Goal: Transaction & Acquisition: Obtain resource

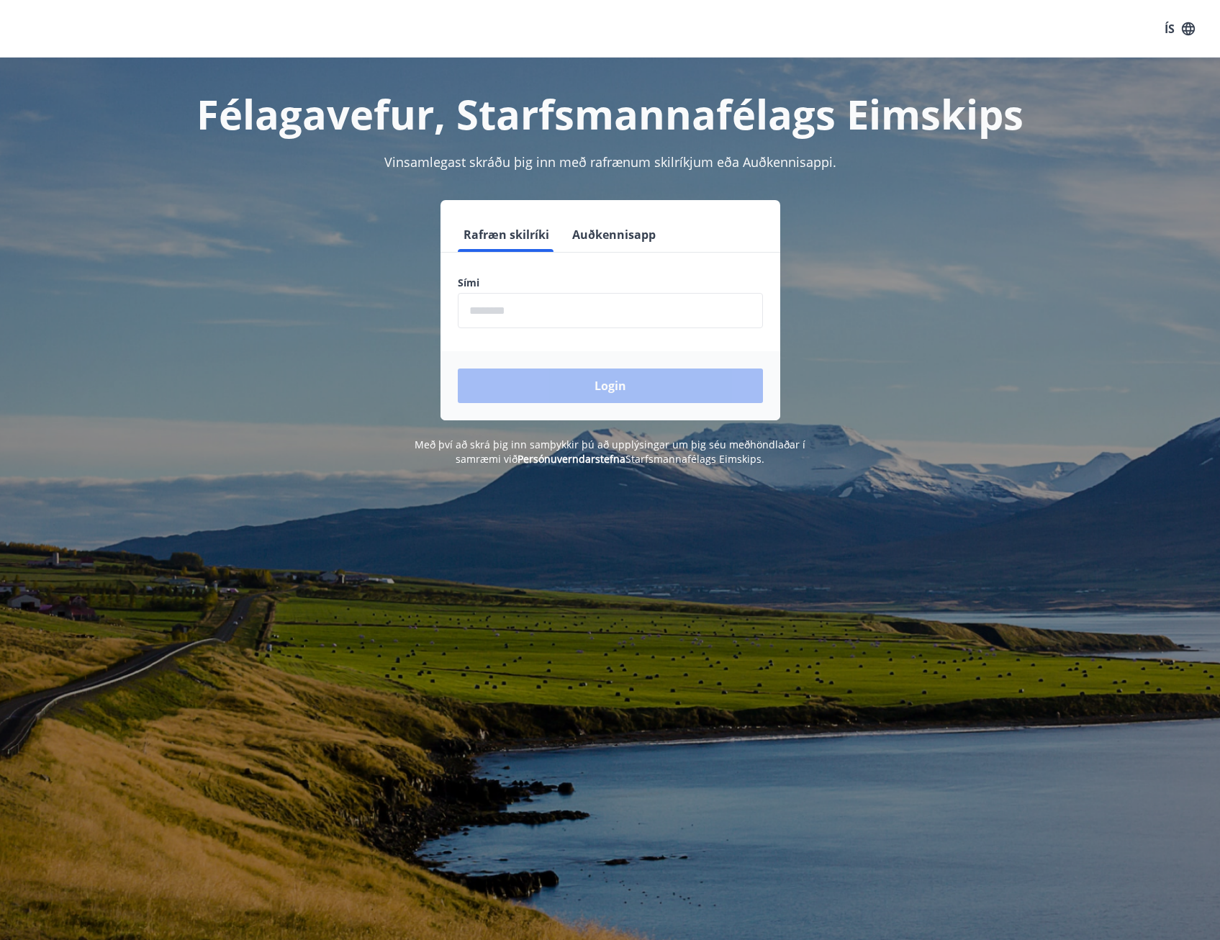
drag, startPoint x: 0, startPoint y: 0, endPoint x: 587, endPoint y: 298, distance: 658.7
click at [587, 298] on input "phone" at bounding box center [610, 310] width 305 height 35
type input "********"
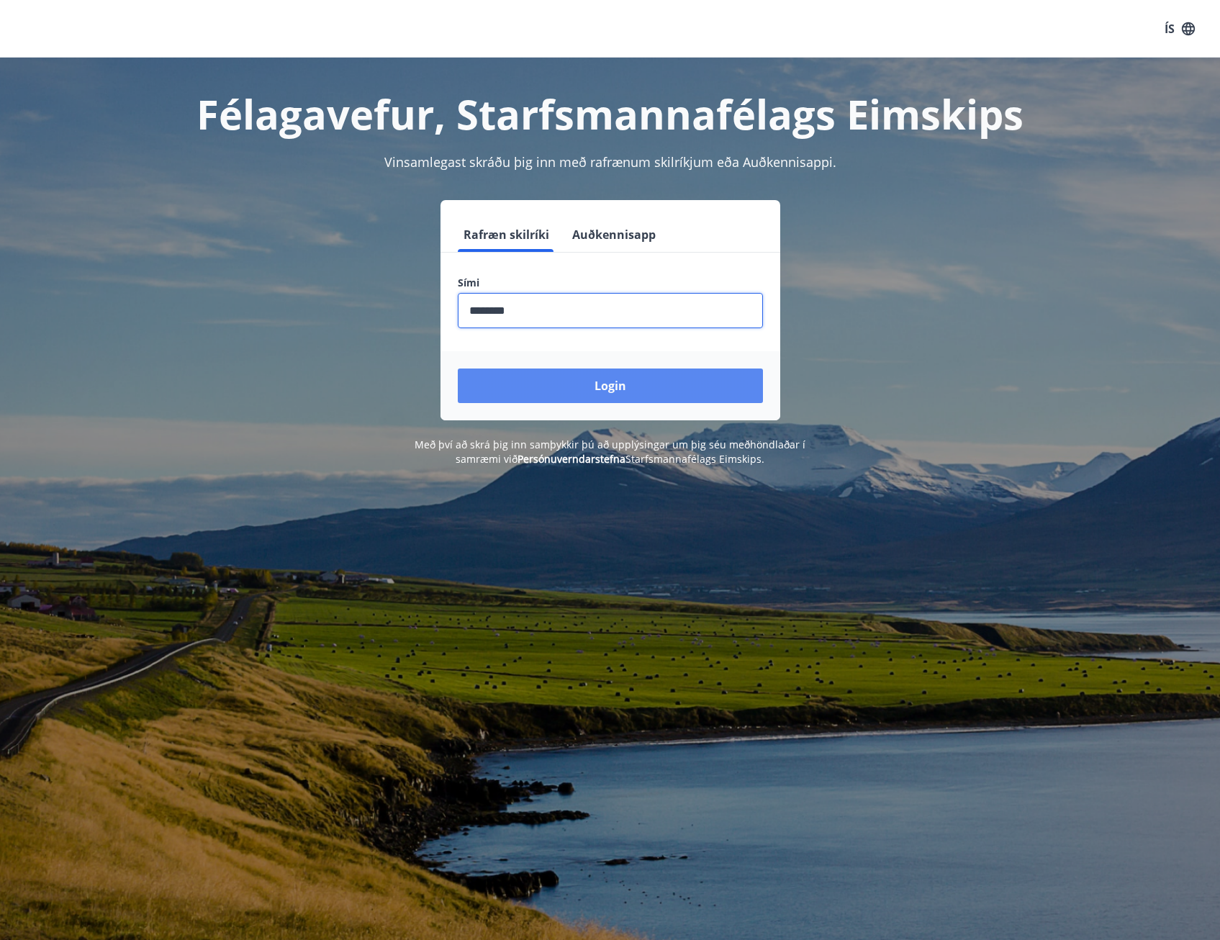
click at [564, 382] on button "Login" at bounding box center [610, 386] width 305 height 35
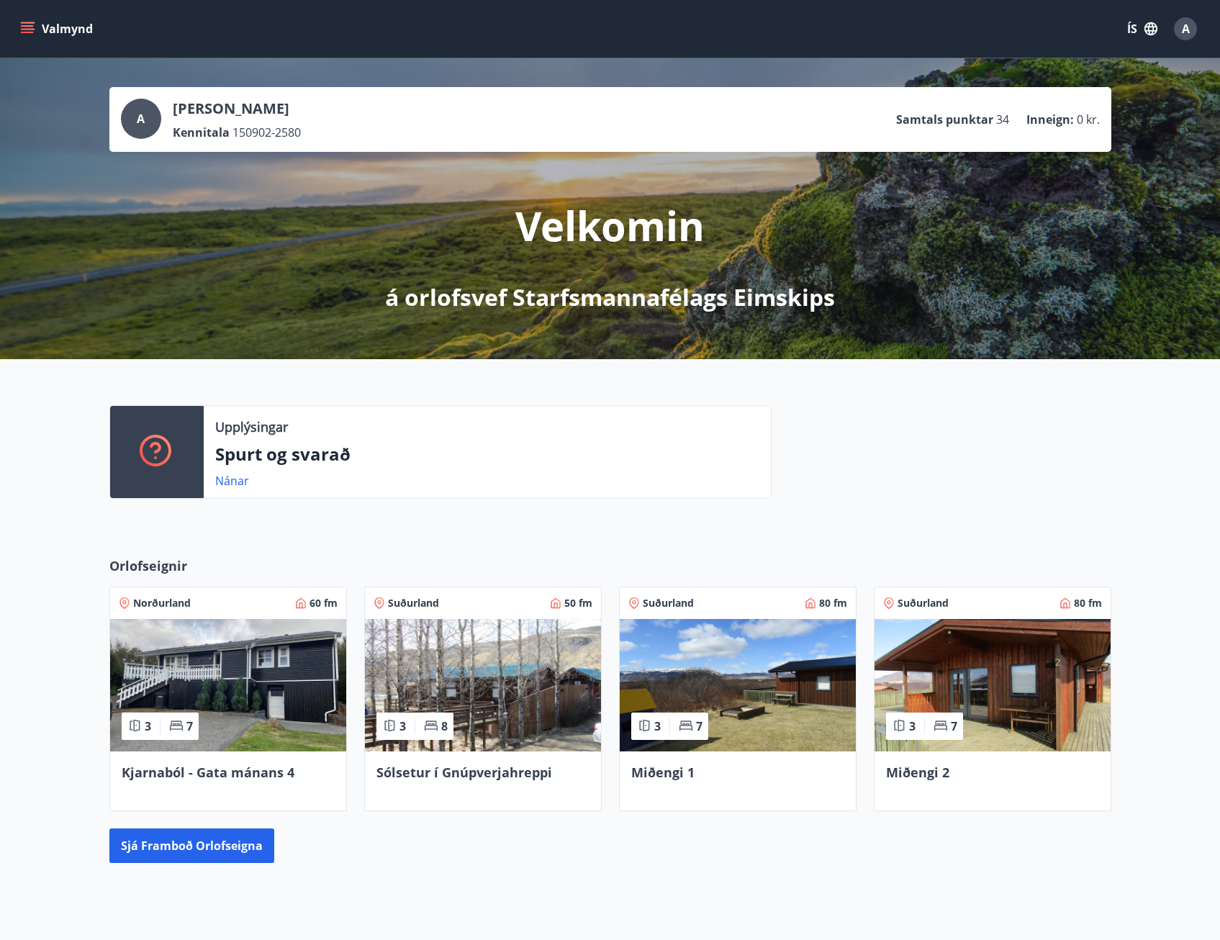
click at [35, 35] on button "Valmynd" at bounding box center [57, 29] width 81 height 26
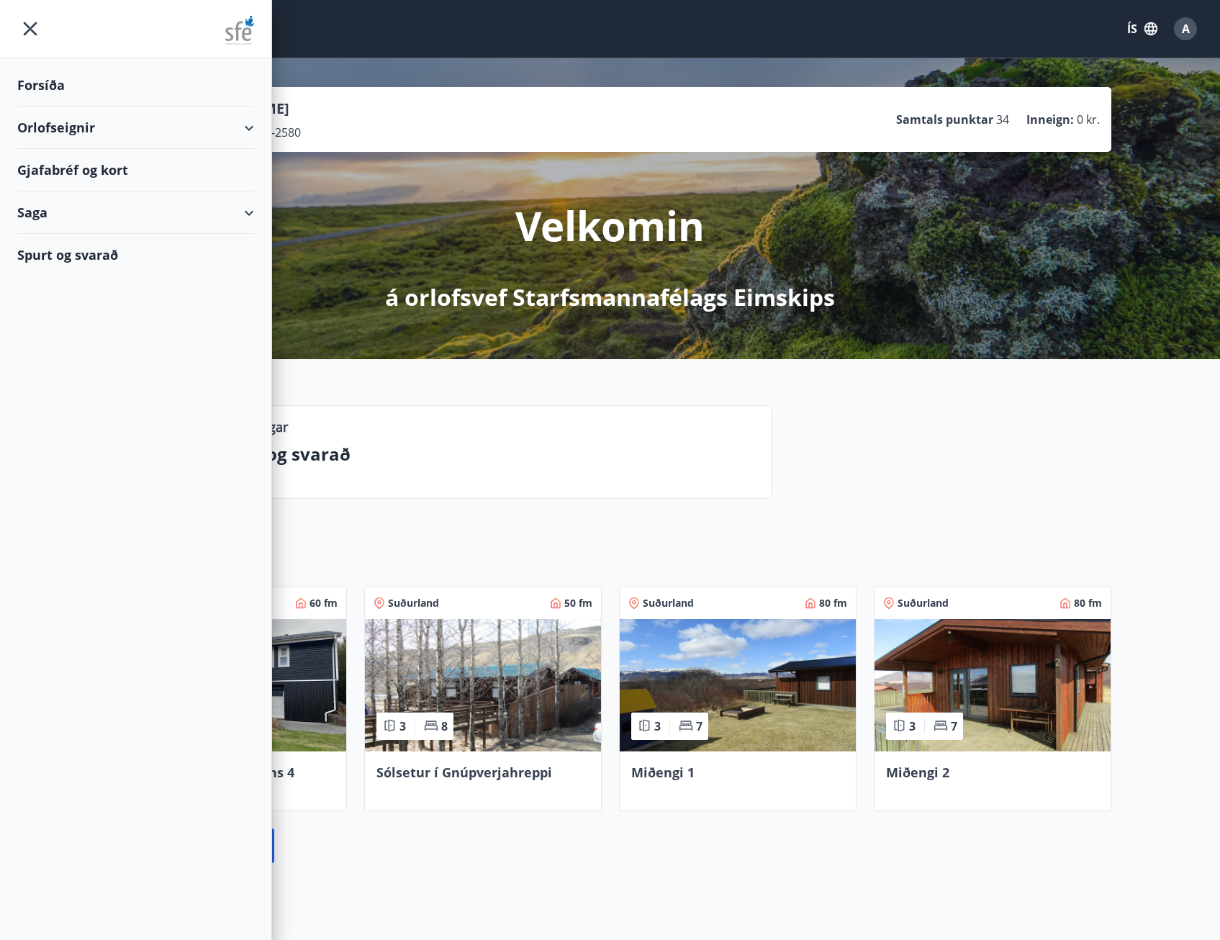
click at [58, 86] on div "Forsíða" at bounding box center [135, 85] width 237 height 42
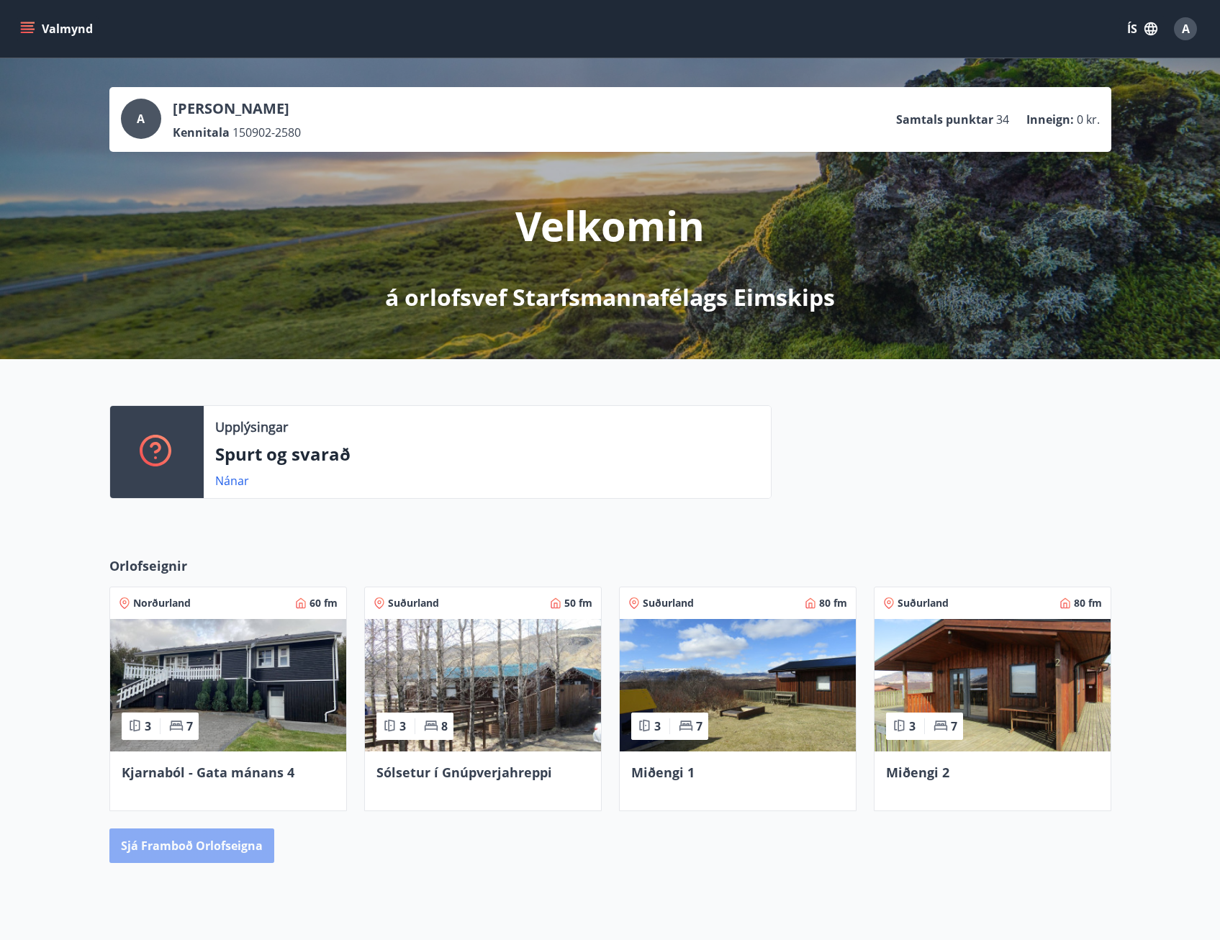
click at [191, 843] on button "Sjá framboð orlofseigna" at bounding box center [191, 846] width 165 height 35
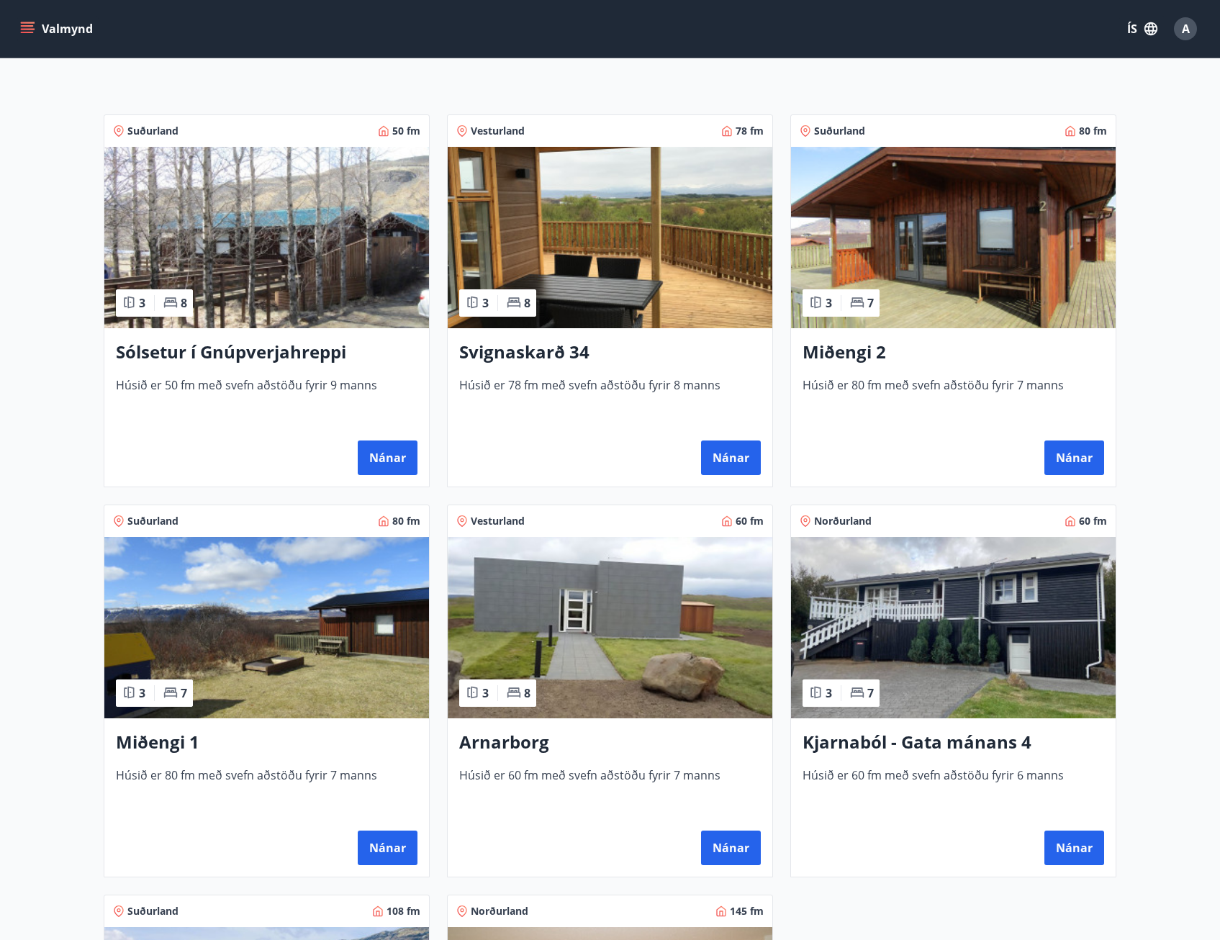
click at [972, 734] on h3 "Kjarnaból - Gata mánans 4" at bounding box center [954, 743] width 302 height 26
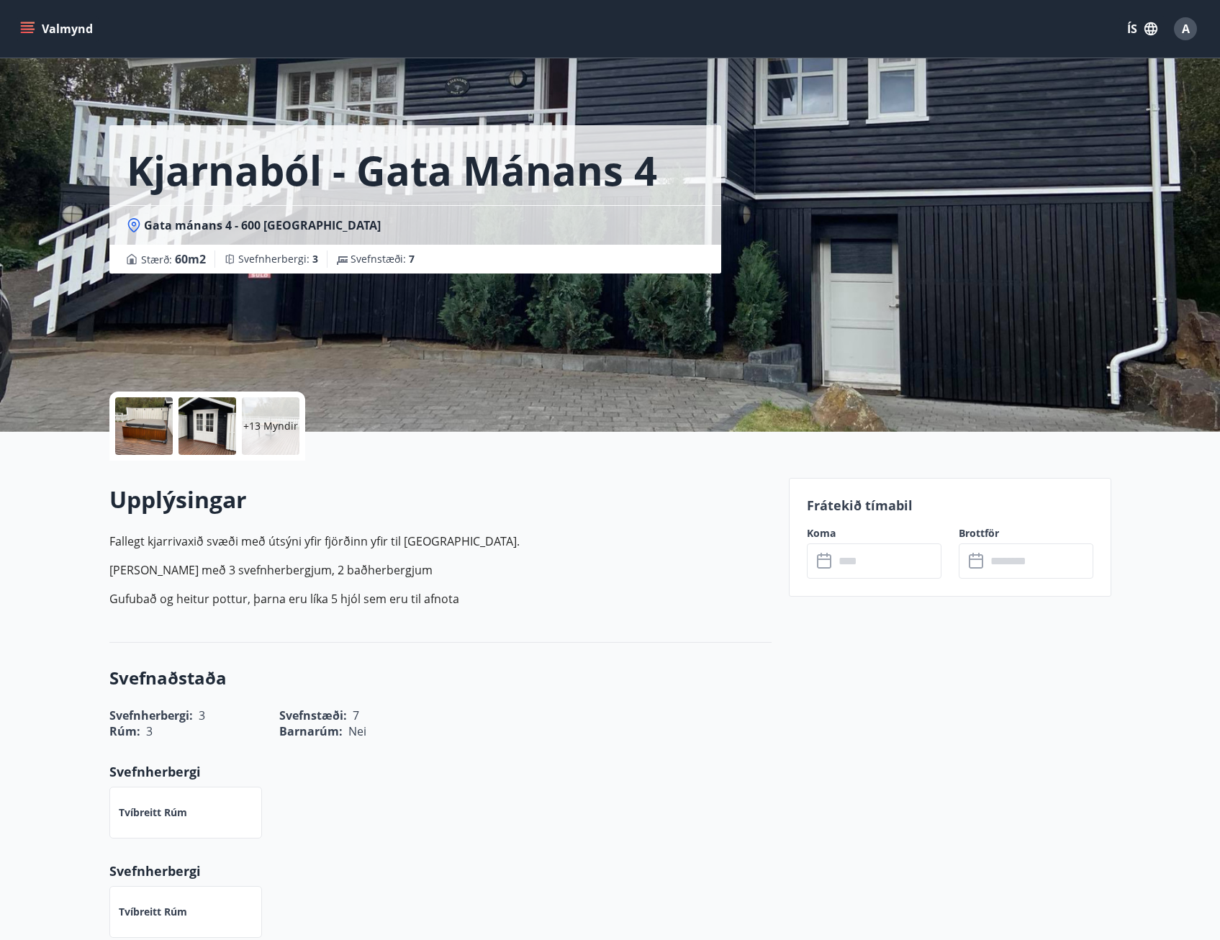
click at [272, 433] on div "+13 Myndir" at bounding box center [271, 426] width 58 height 58
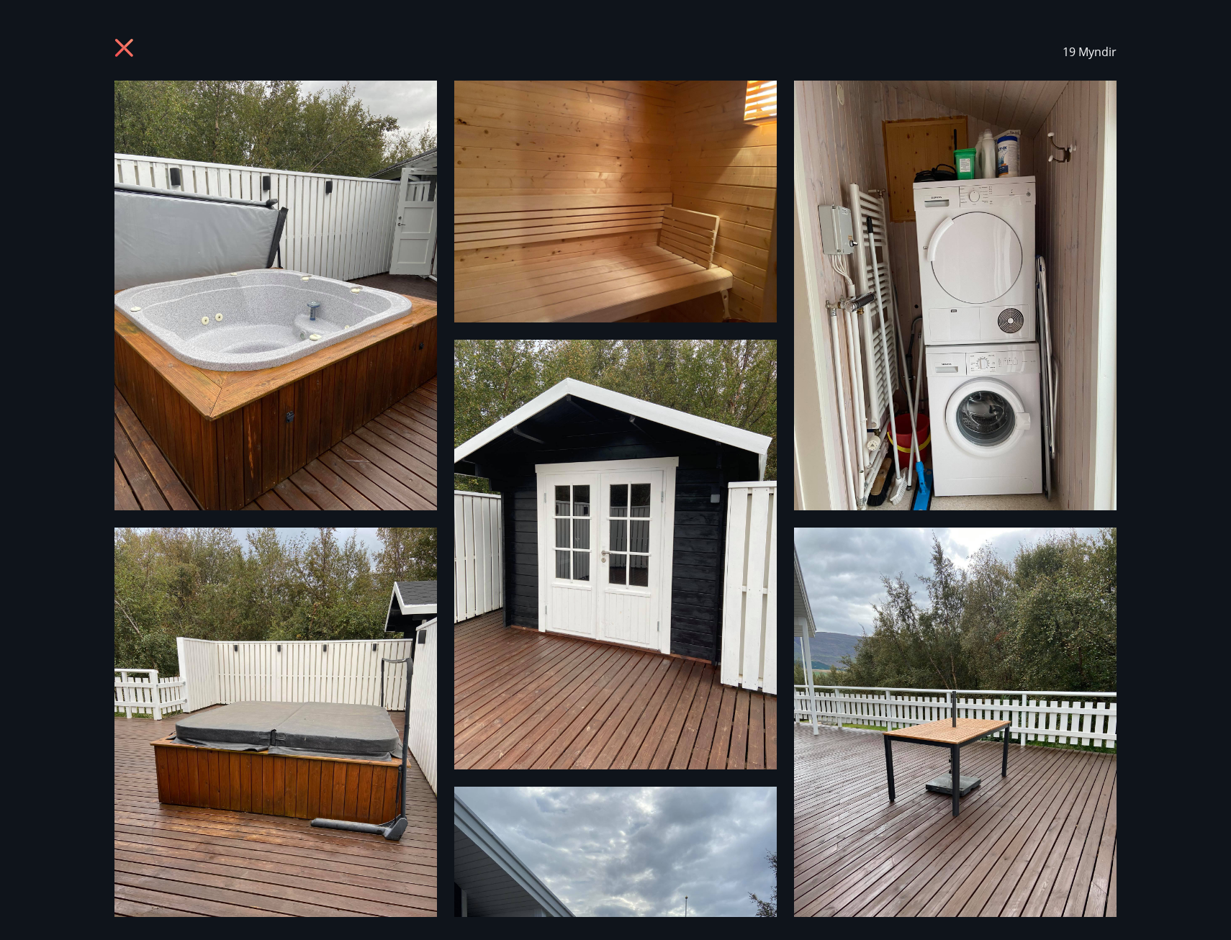
click at [117, 42] on icon at bounding box center [124, 48] width 18 height 18
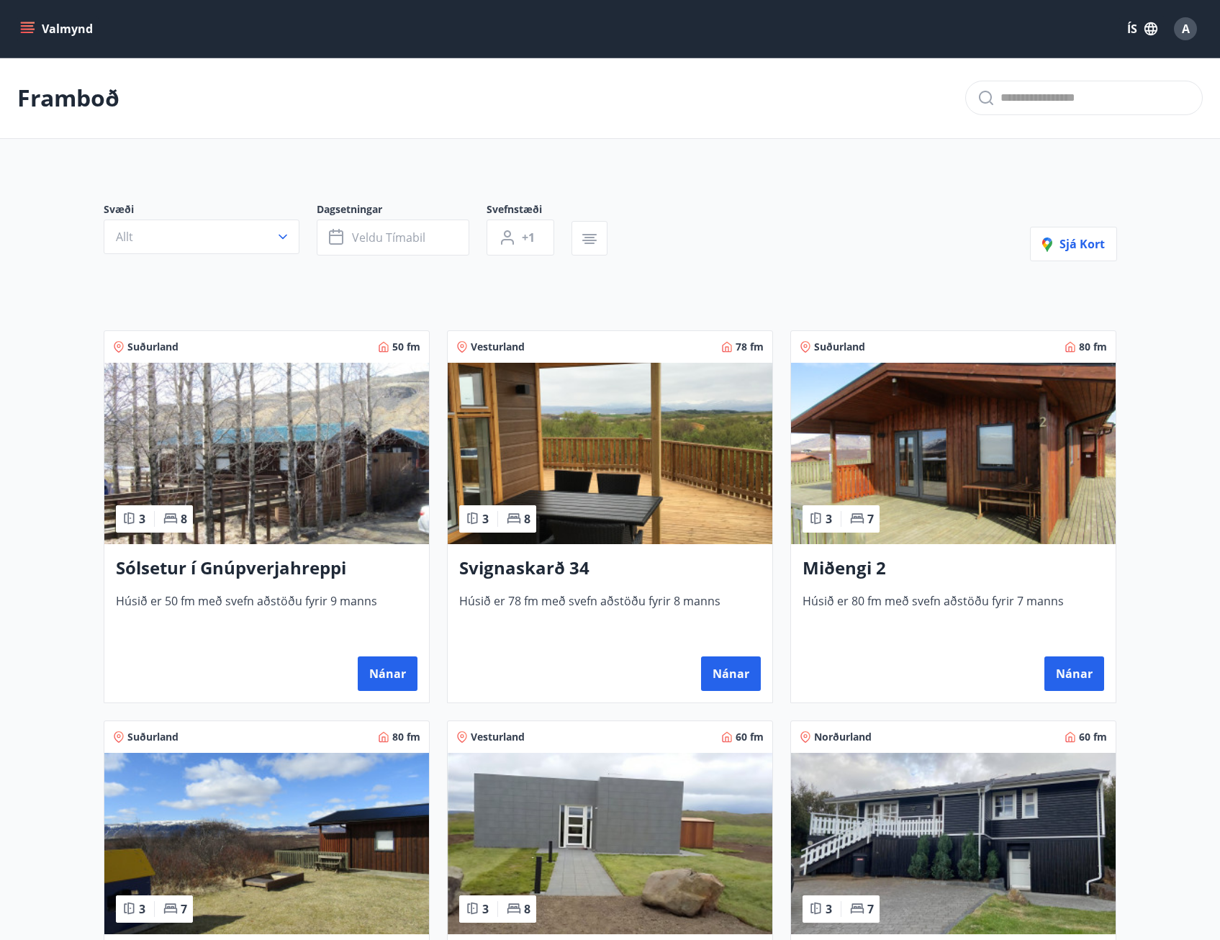
click at [53, 34] on button "Valmynd" at bounding box center [57, 29] width 81 height 26
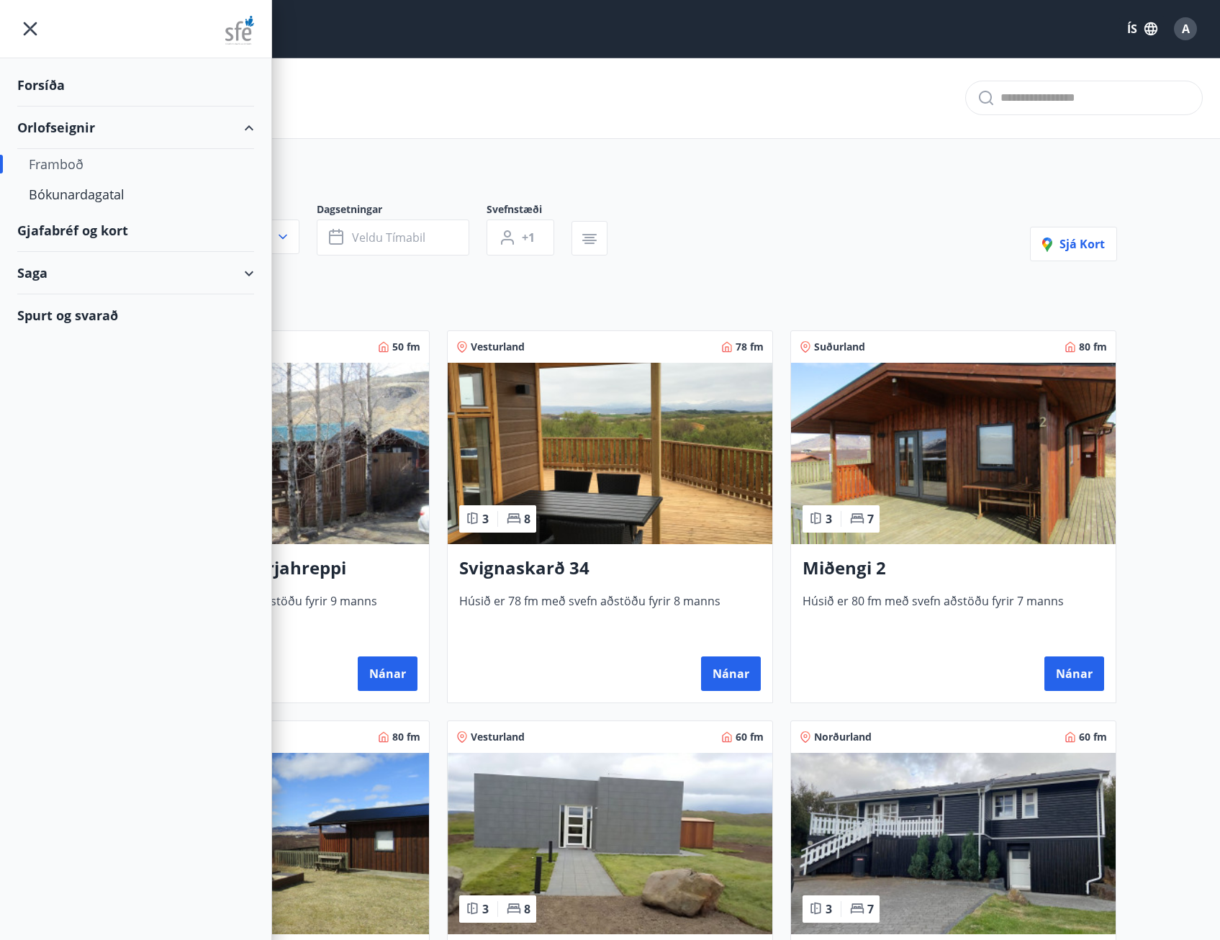
click at [94, 227] on div "Gjafabréf og kort" at bounding box center [135, 230] width 237 height 42
